Goal: Transaction & Acquisition: Purchase product/service

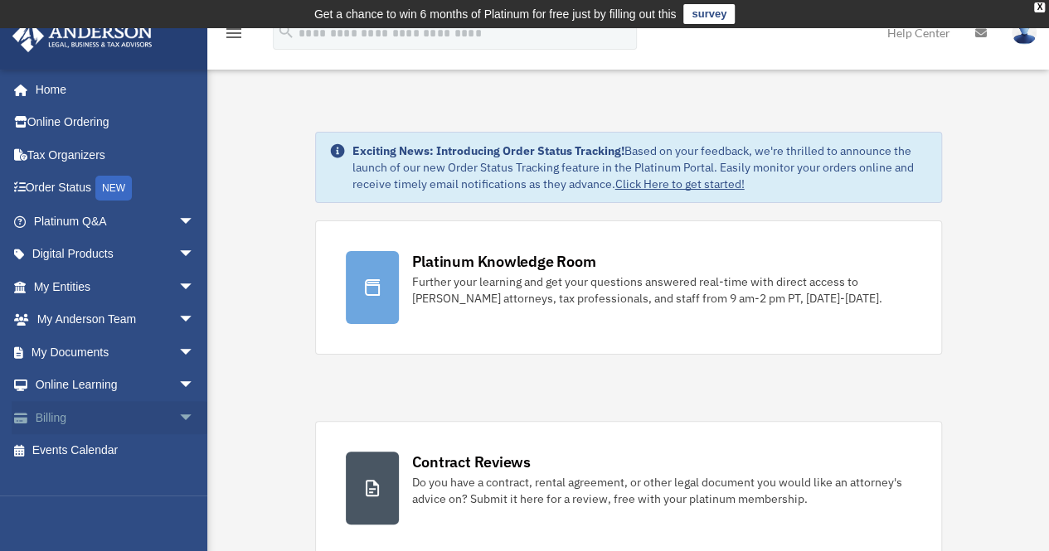
click at [53, 413] on link "Billing arrow_drop_down" at bounding box center [116, 417] width 208 height 33
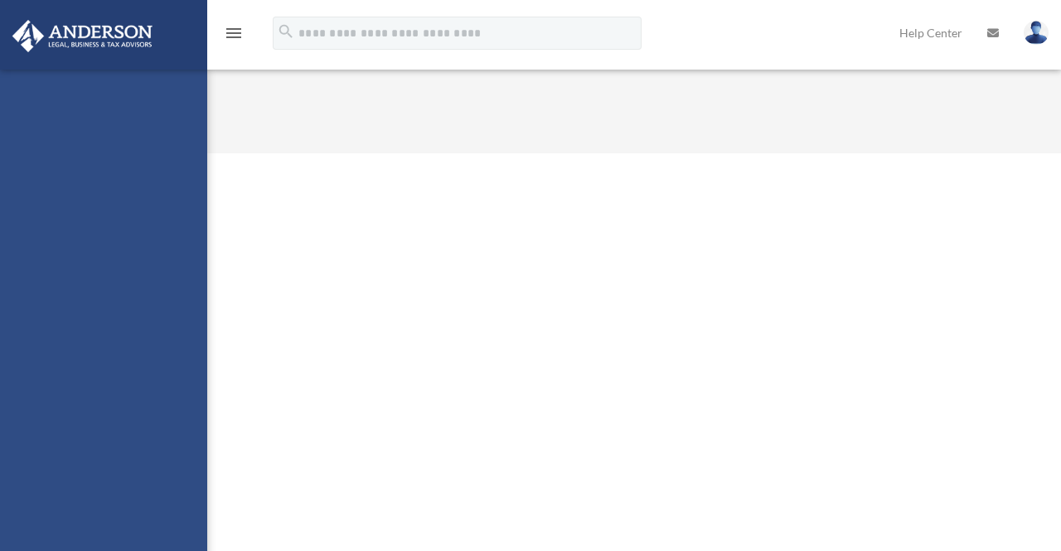
click at [172, 418] on div "sally@sugarhillassets.com Sign Out contact@sugarhillassets.com Home Online Orde…" at bounding box center [103, 345] width 207 height 551
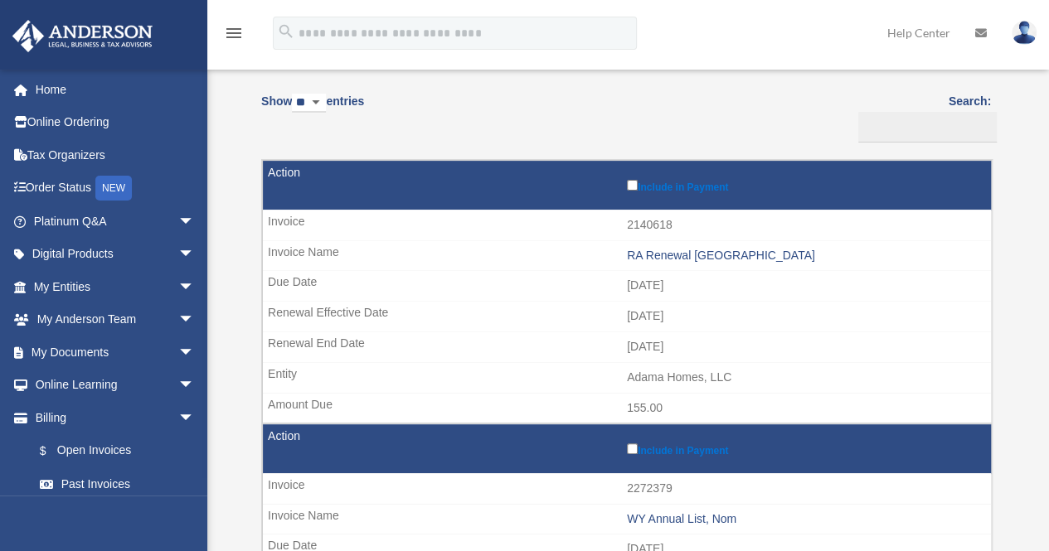
scroll to position [154, 0]
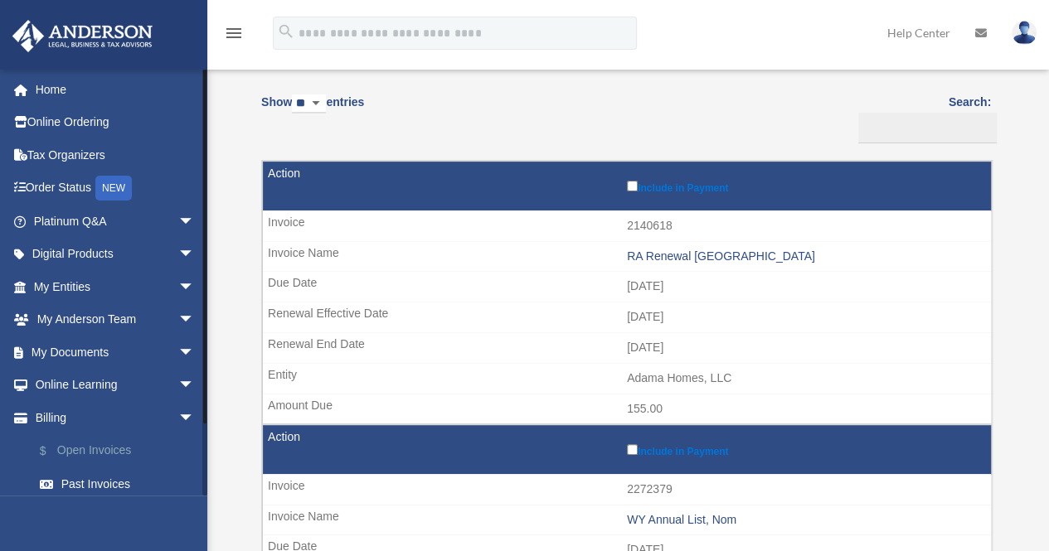
click at [84, 437] on link "$ Open Invoices" at bounding box center [121, 451] width 196 height 34
click at [87, 452] on link "$ Open Invoices" at bounding box center [121, 451] width 196 height 34
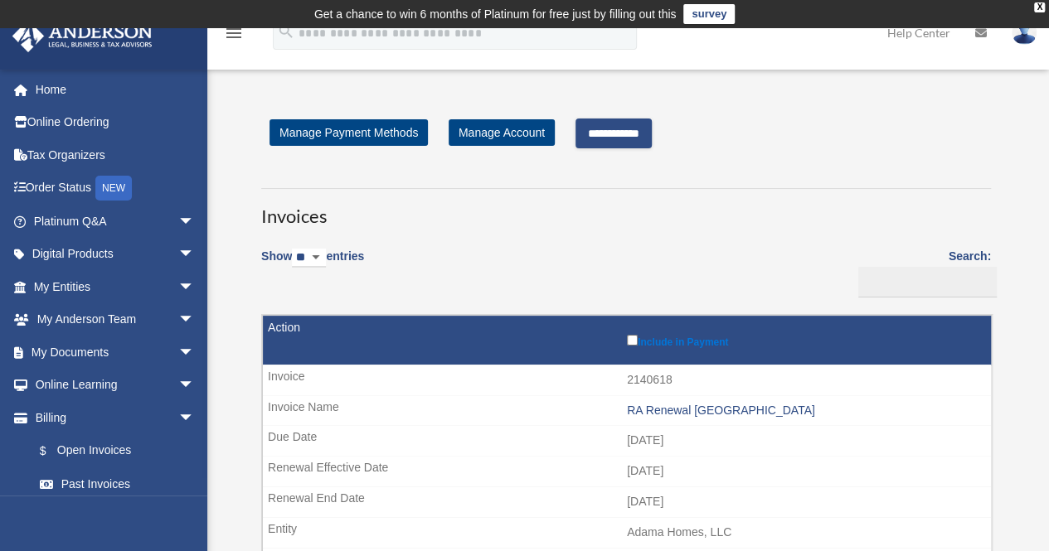
click at [620, 142] on input "**********" at bounding box center [613, 134] width 76 height 30
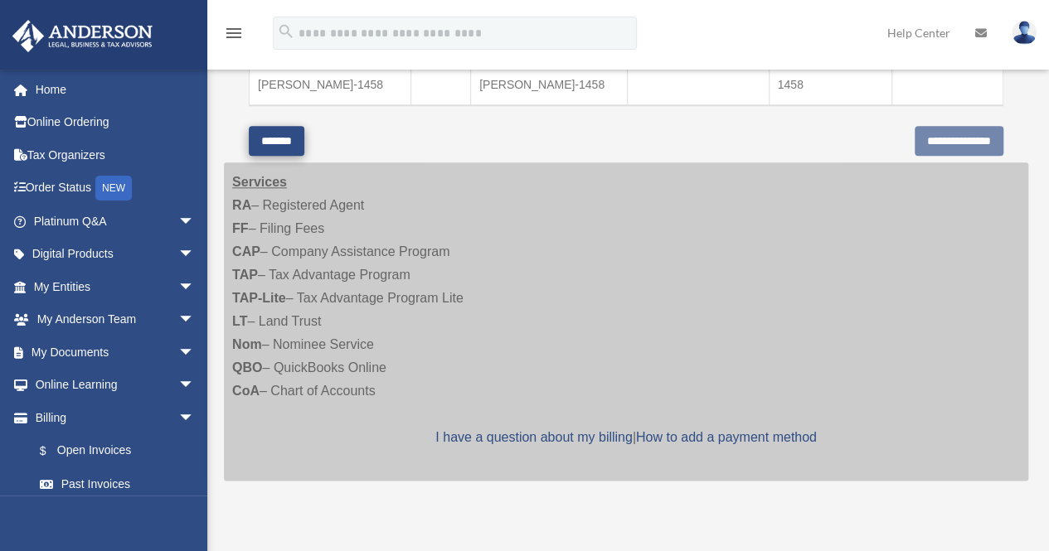
scroll to position [797, 0]
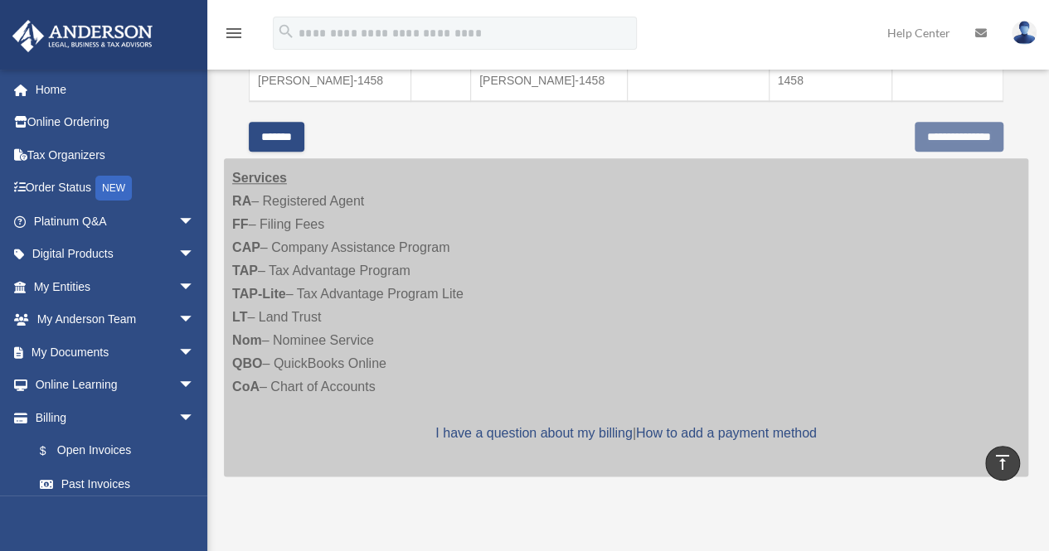
click at [303, 126] on input "*******" at bounding box center [277, 137] width 56 height 30
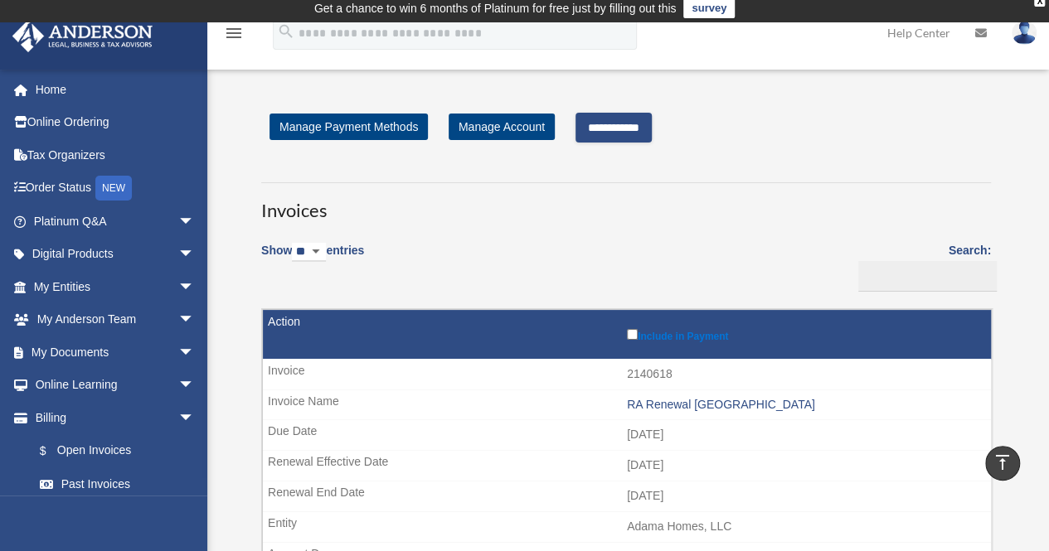
scroll to position [0, 0]
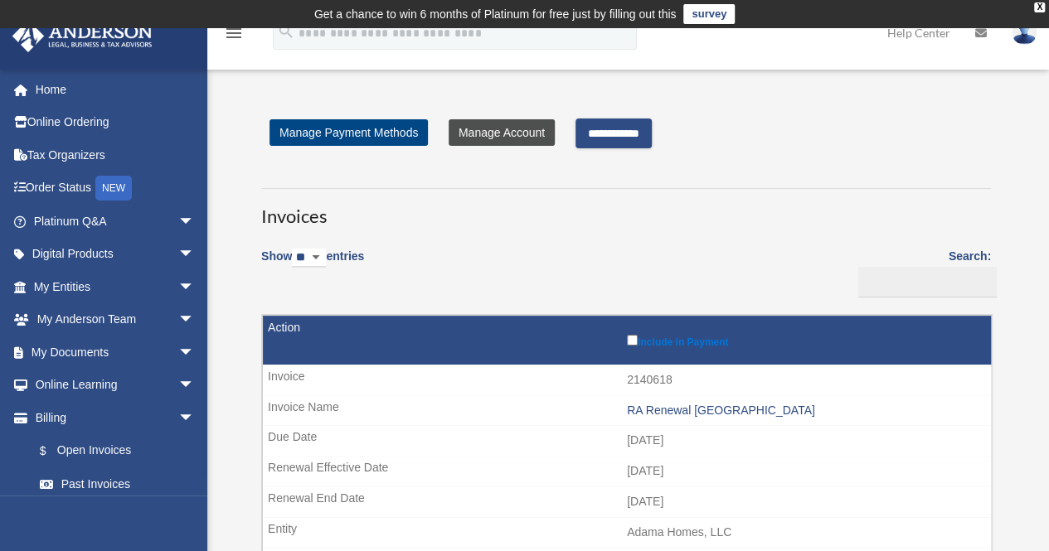
click at [484, 135] on link "Manage Account" at bounding box center [502, 132] width 106 height 27
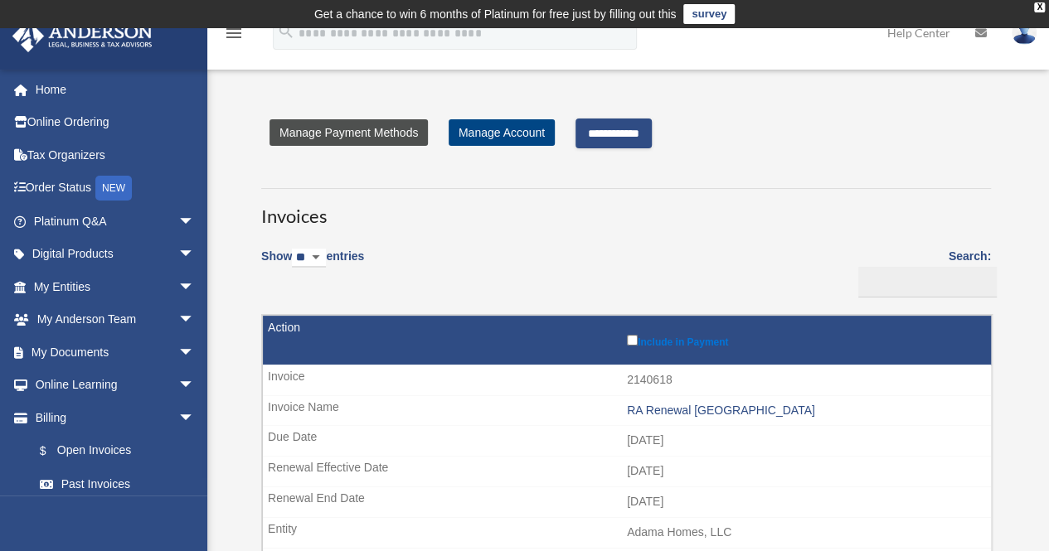
click at [327, 132] on link "Manage Payment Methods" at bounding box center [348, 132] width 158 height 27
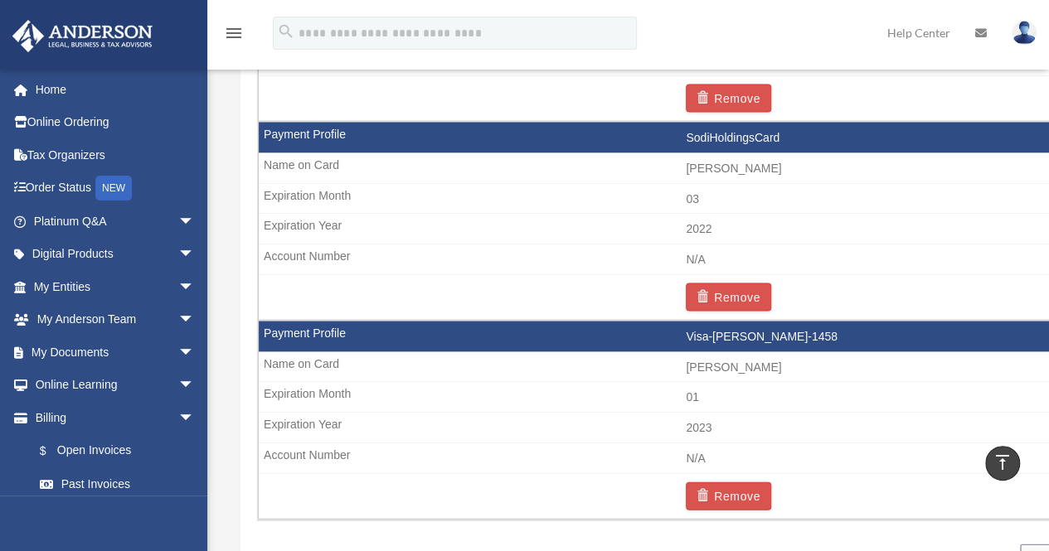
scroll to position [1504, 0]
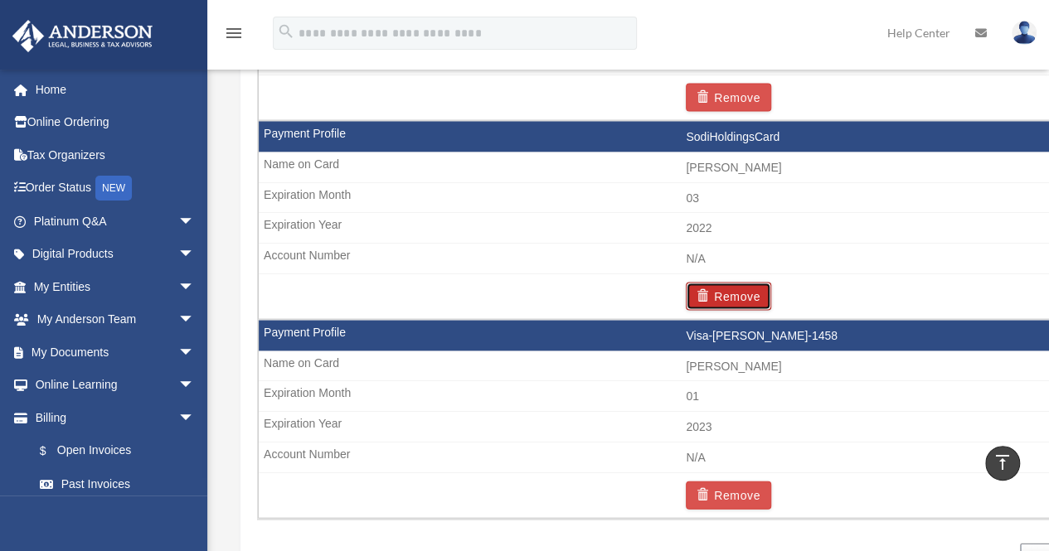
click at [735, 282] on button "Remove" at bounding box center [728, 296] width 85 height 28
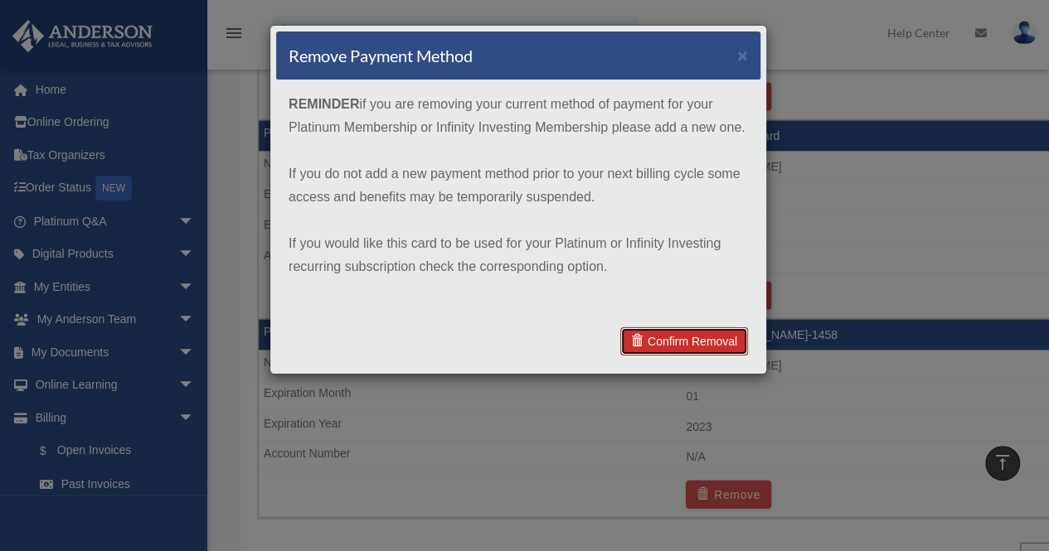
click at [696, 346] on link "Confirm Removal" at bounding box center [684, 341] width 128 height 28
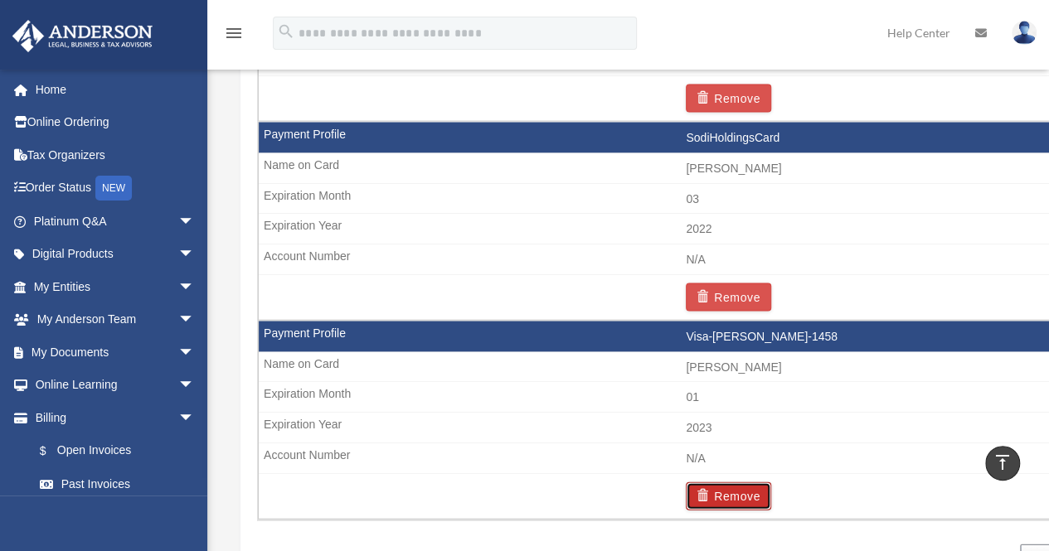
click at [731, 482] on button "Remove" at bounding box center [728, 496] width 85 height 28
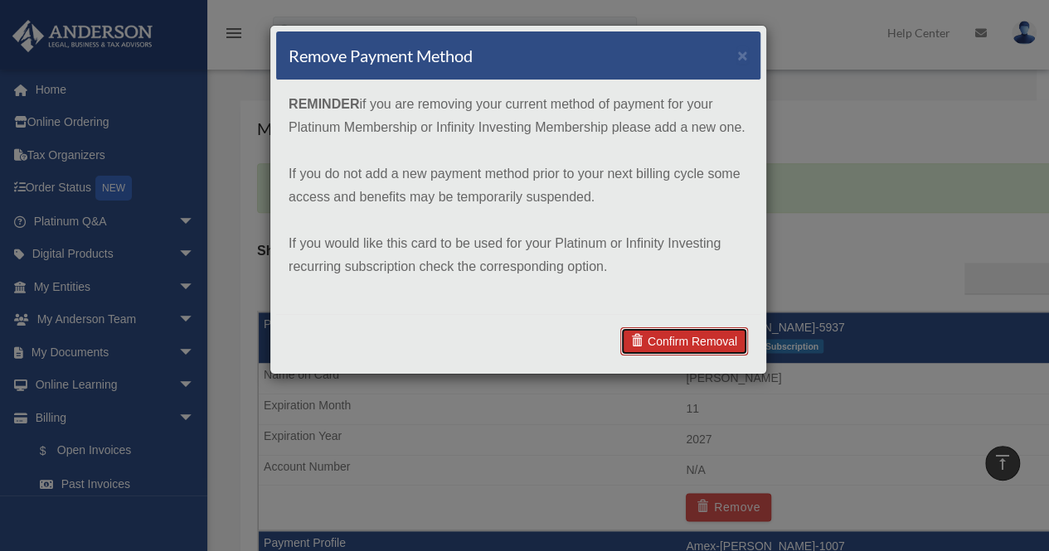
click at [703, 337] on link "Confirm Removal" at bounding box center [684, 341] width 128 height 28
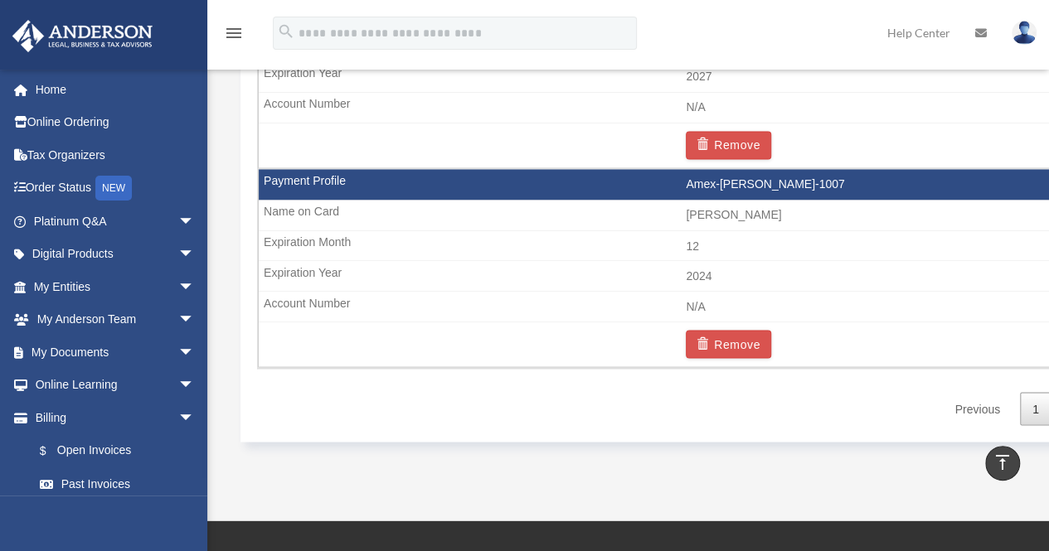
scroll to position [1332, 0]
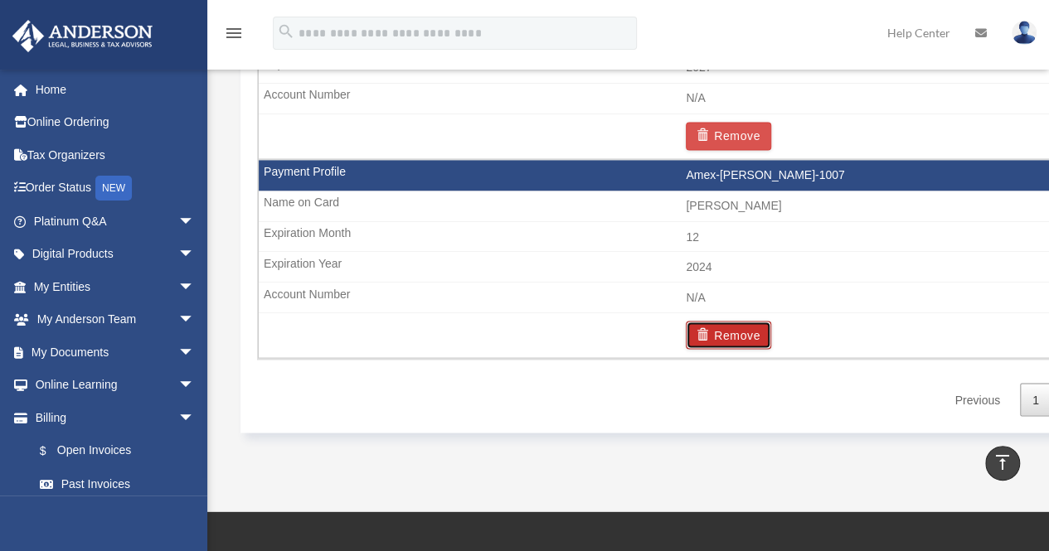
click at [711, 328] on span "button" at bounding box center [704, 334] width 17 height 12
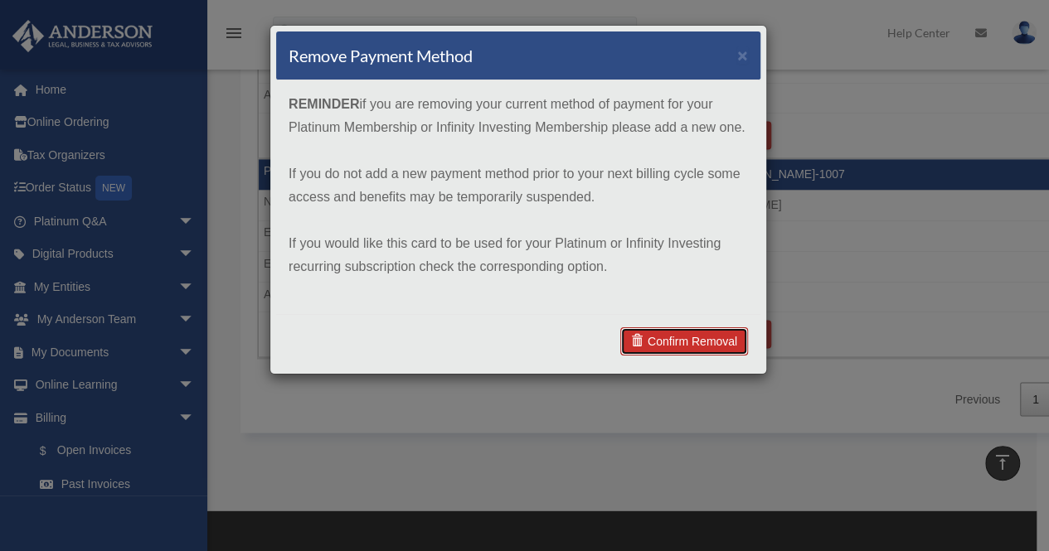
click at [693, 333] on link "Confirm Removal" at bounding box center [684, 341] width 128 height 28
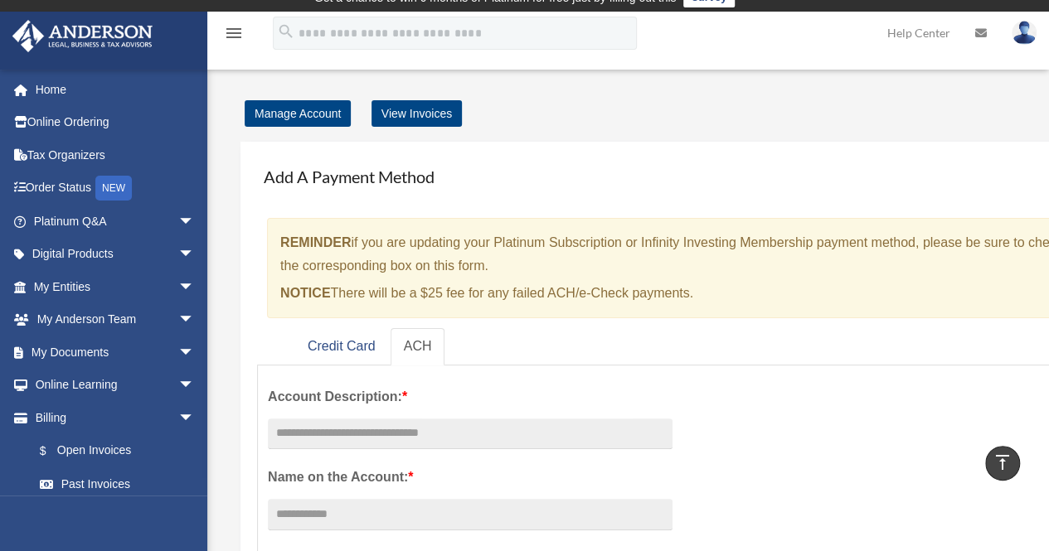
scroll to position [0, 0]
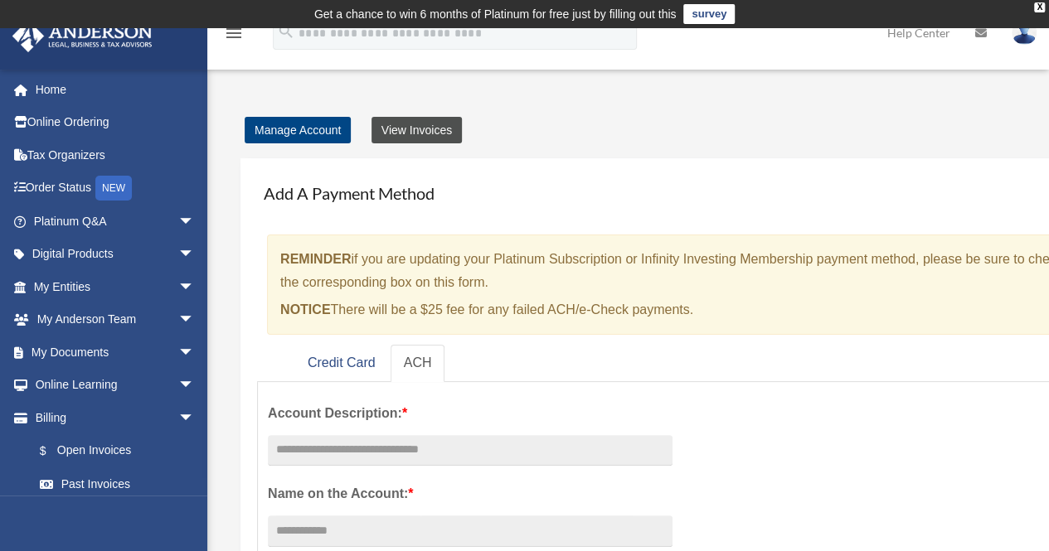
click at [410, 129] on link "View Invoices" at bounding box center [416, 130] width 90 height 27
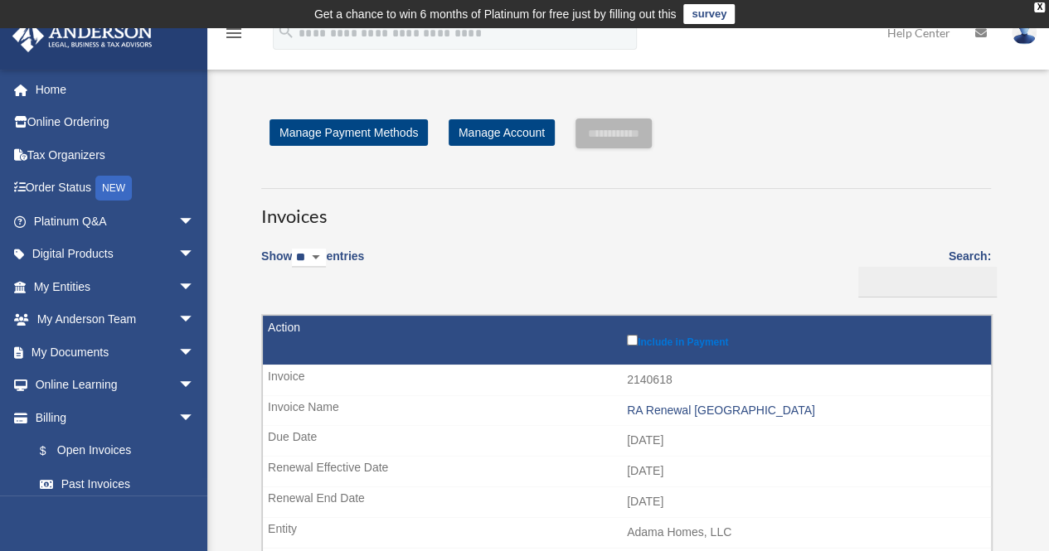
click at [630, 333] on label "Include in Payment" at bounding box center [805, 340] width 356 height 17
click at [638, 145] on input "**********" at bounding box center [613, 134] width 76 height 30
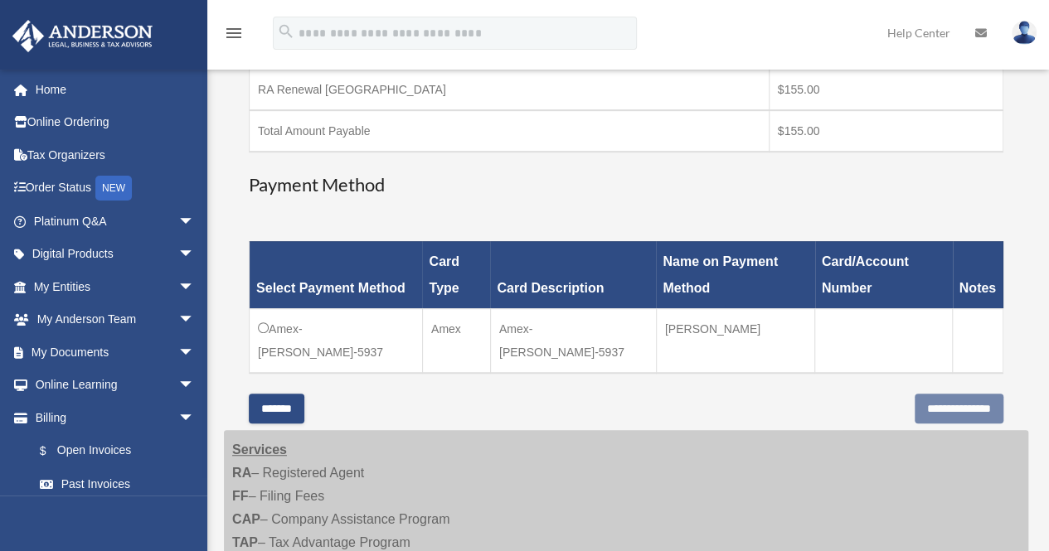
scroll to position [335, 0]
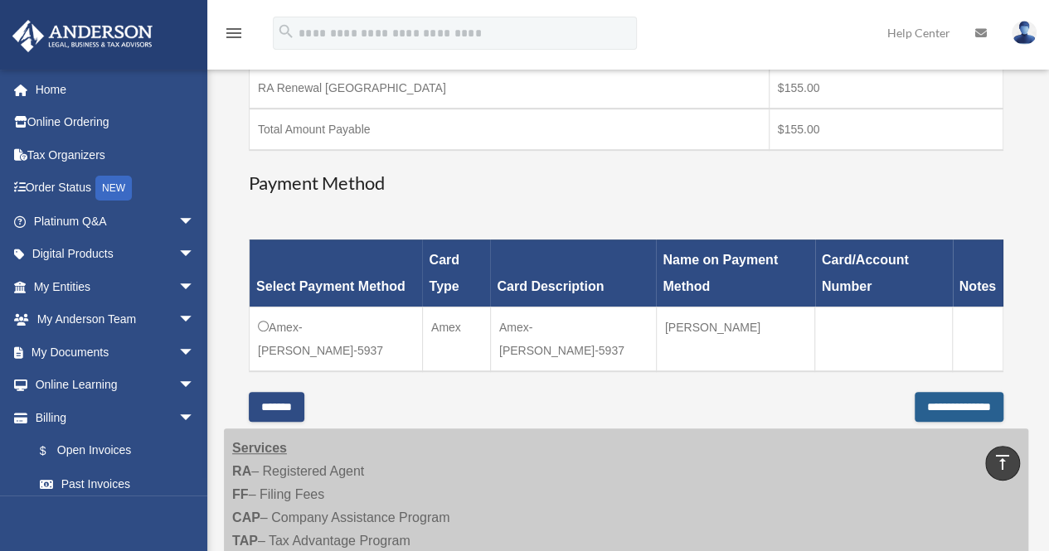
click at [927, 404] on input "**********" at bounding box center [958, 407] width 89 height 30
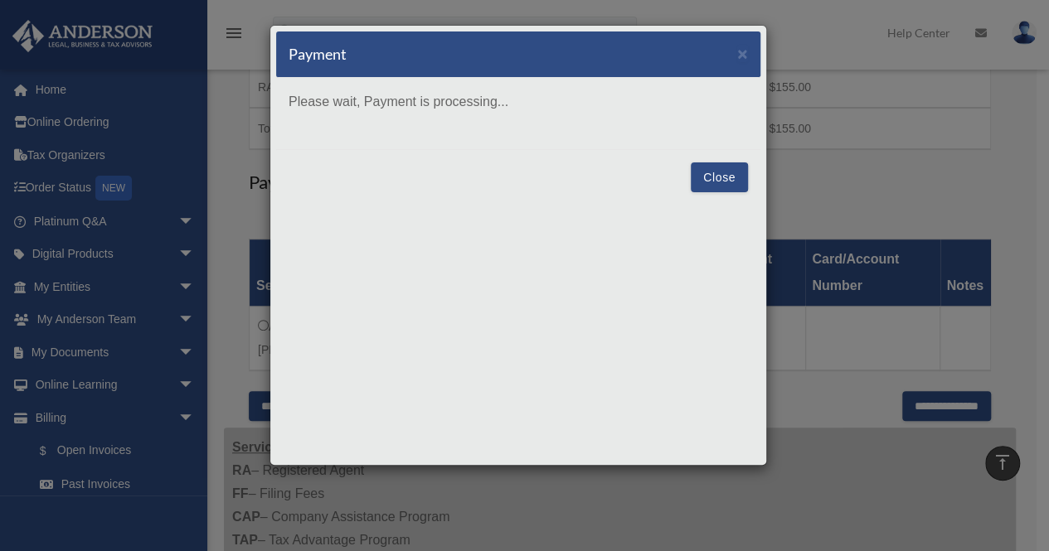
click at [726, 171] on button "Close" at bounding box center [719, 177] width 57 height 30
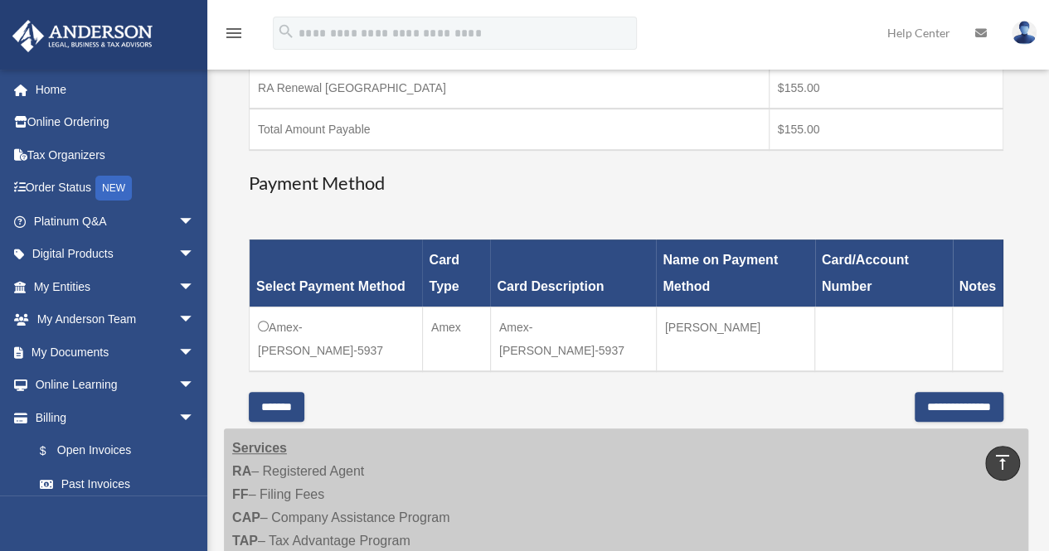
scroll to position [181, 0]
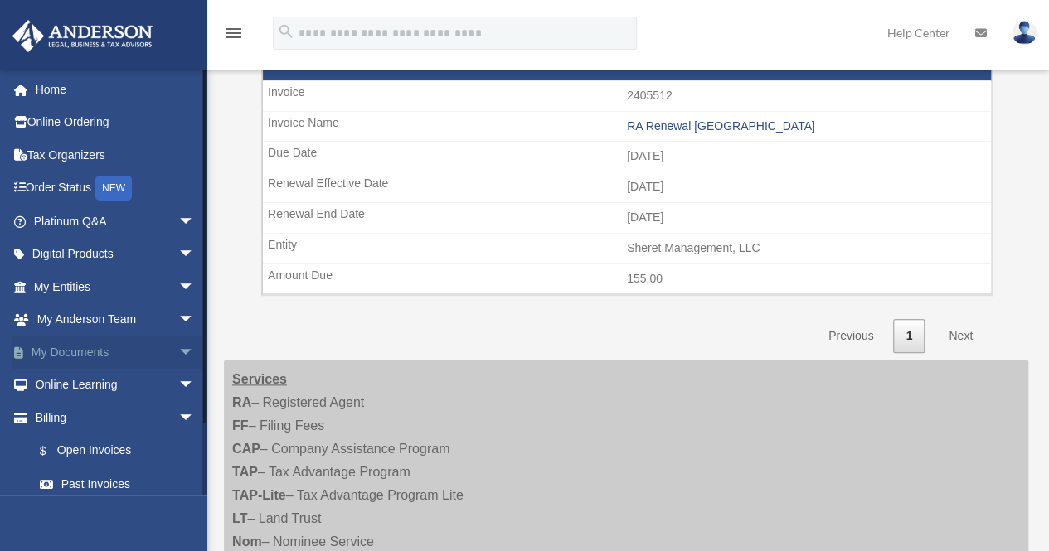
scroll to position [817, 0]
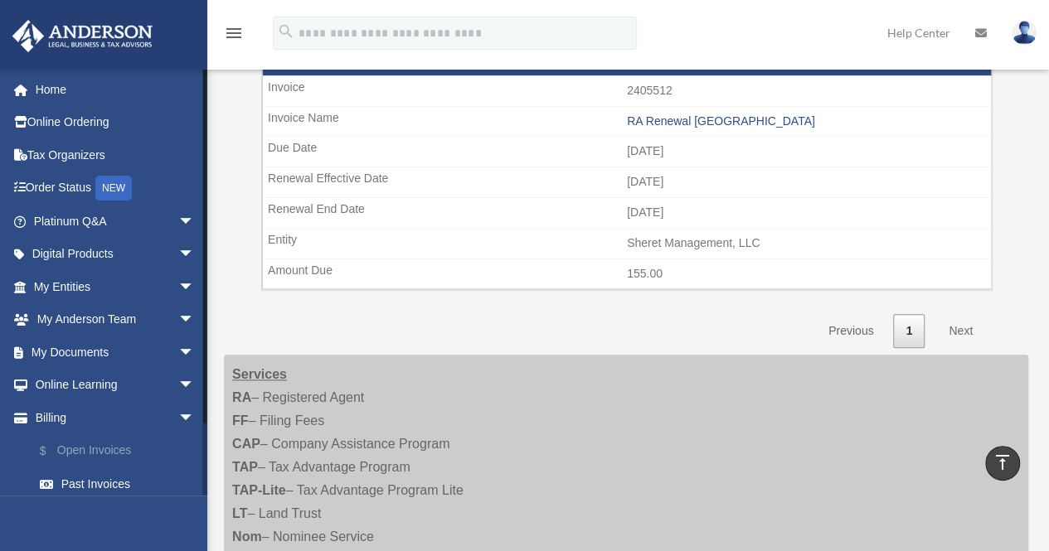
click at [49, 444] on span "$" at bounding box center [53, 451] width 8 height 21
click at [101, 451] on link "$ Open Invoices" at bounding box center [121, 451] width 196 height 34
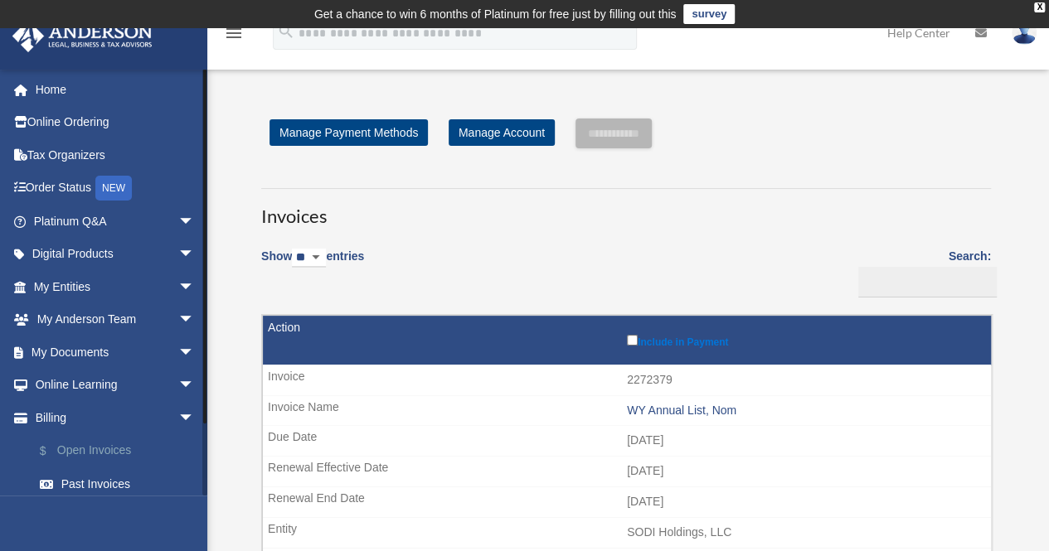
click at [104, 455] on link "$ Open Invoices" at bounding box center [121, 451] width 196 height 34
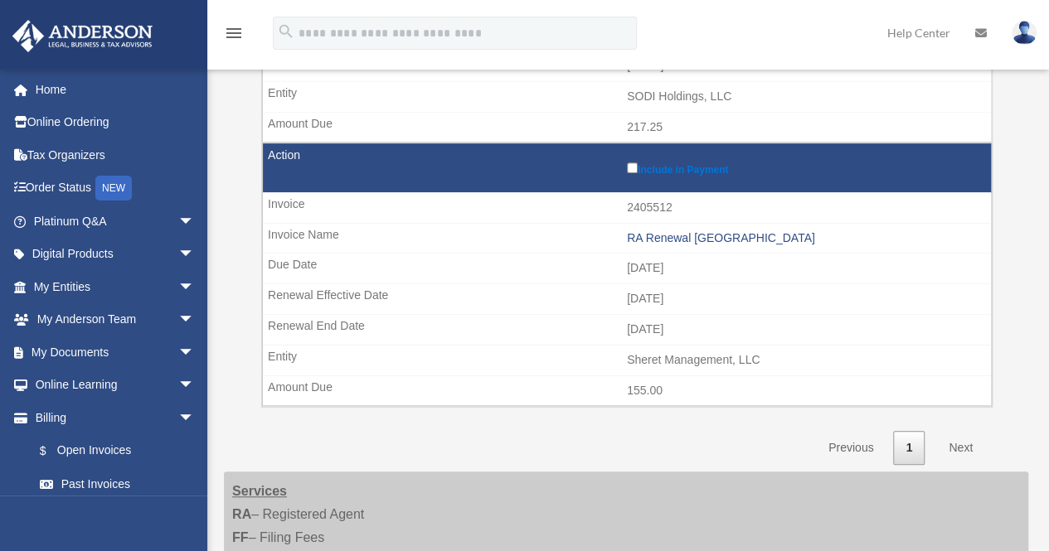
scroll to position [410, 0]
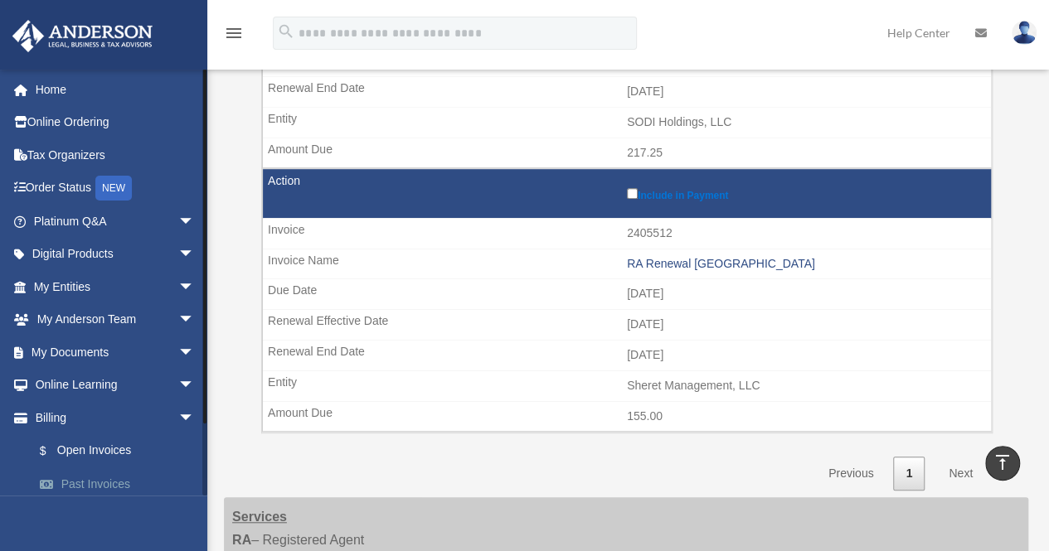
click at [113, 485] on link "Past Invoices" at bounding box center [121, 484] width 196 height 33
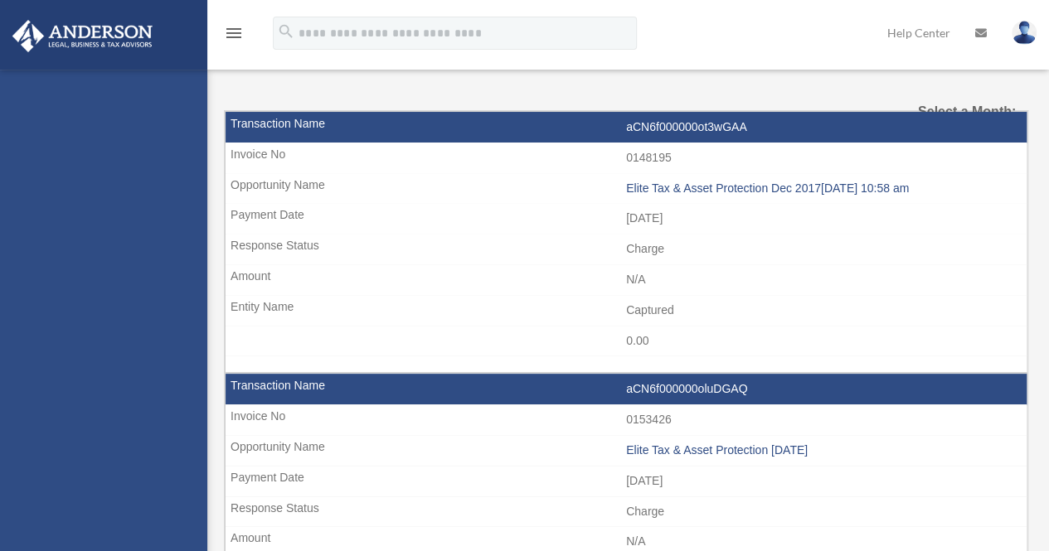
select select
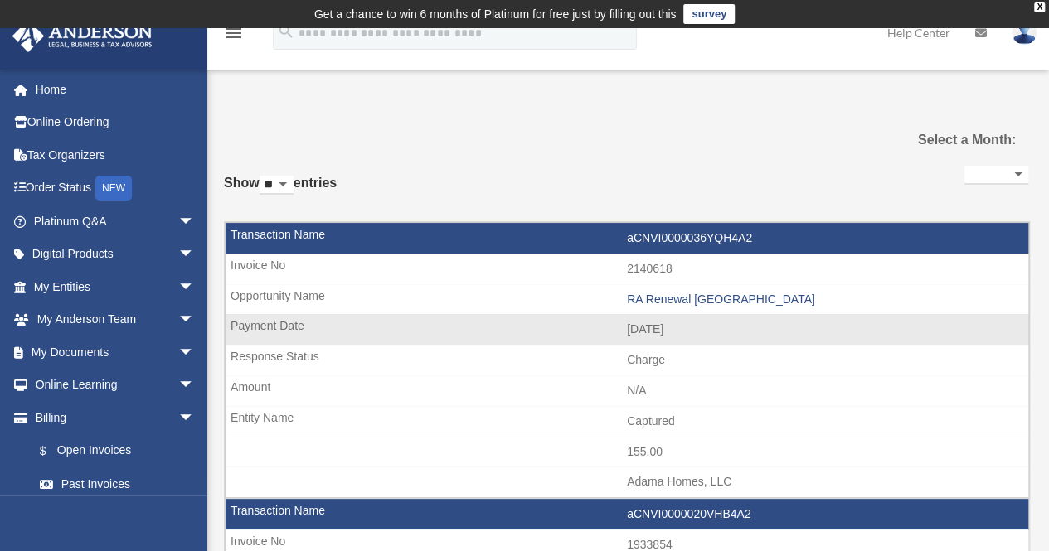
click at [688, 235] on td "aCNVI0000036YQH4A2" at bounding box center [627, 239] width 803 height 32
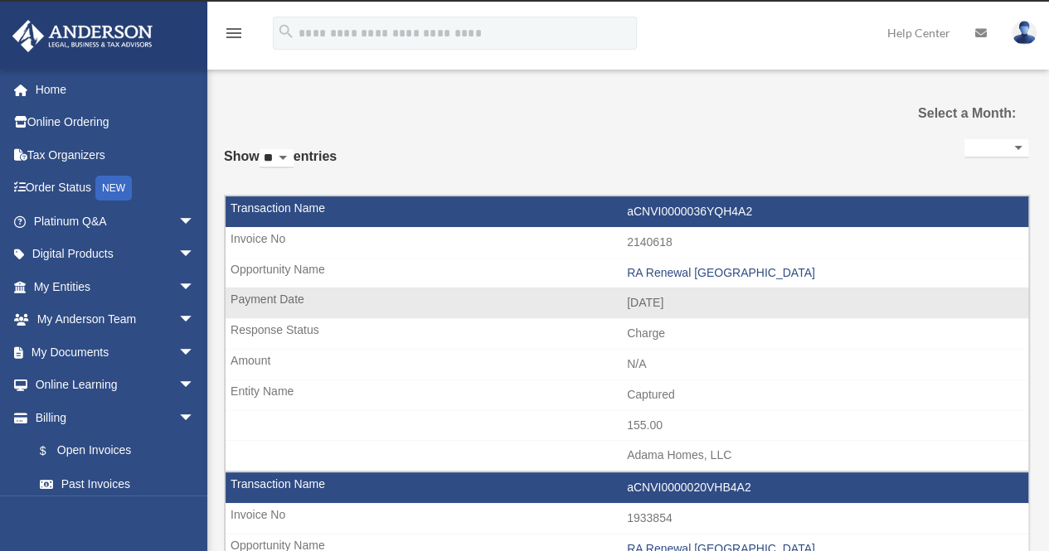
scroll to position [25, 0]
